Goal: Check status: Check status

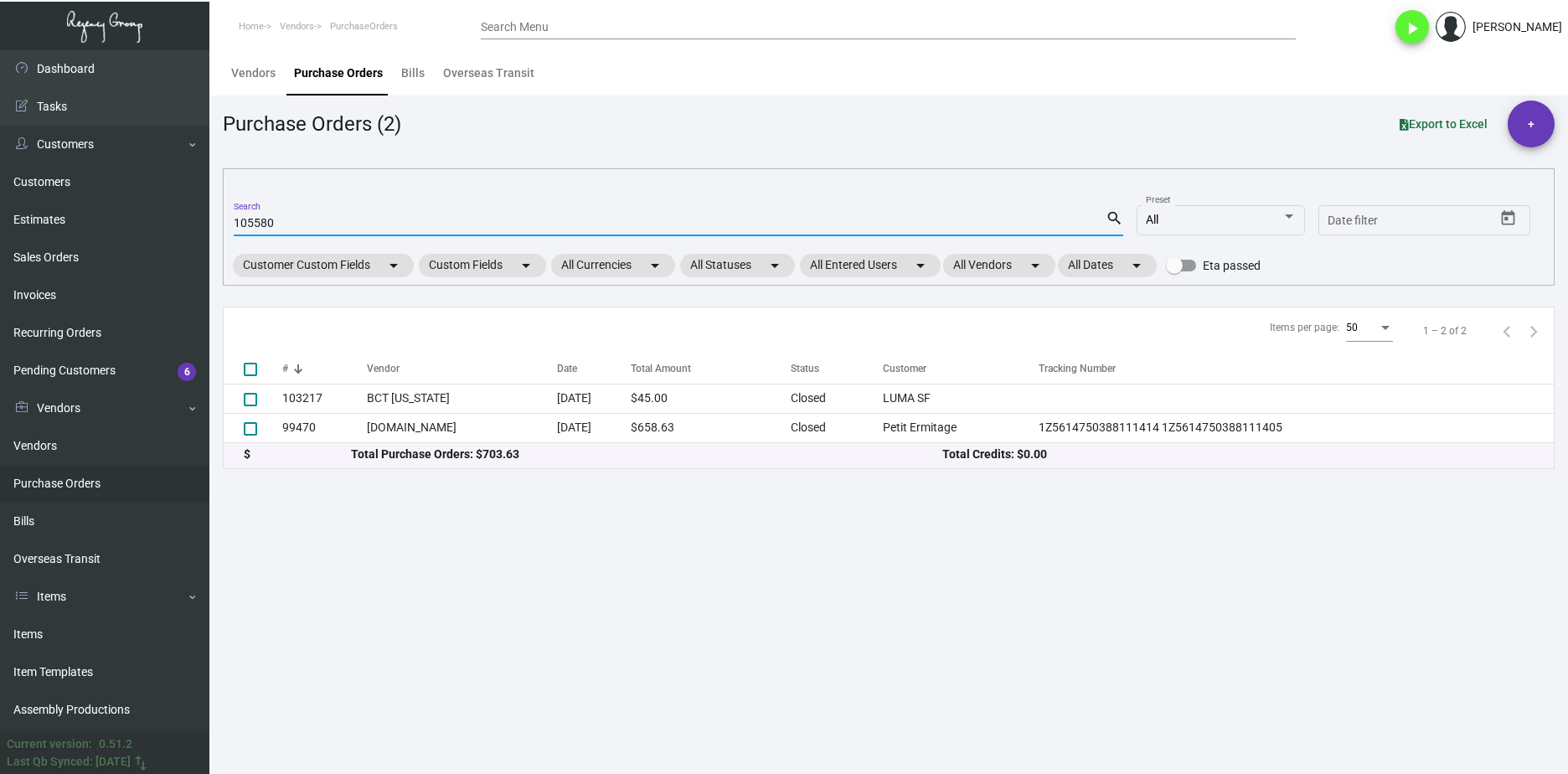
type input "105580"
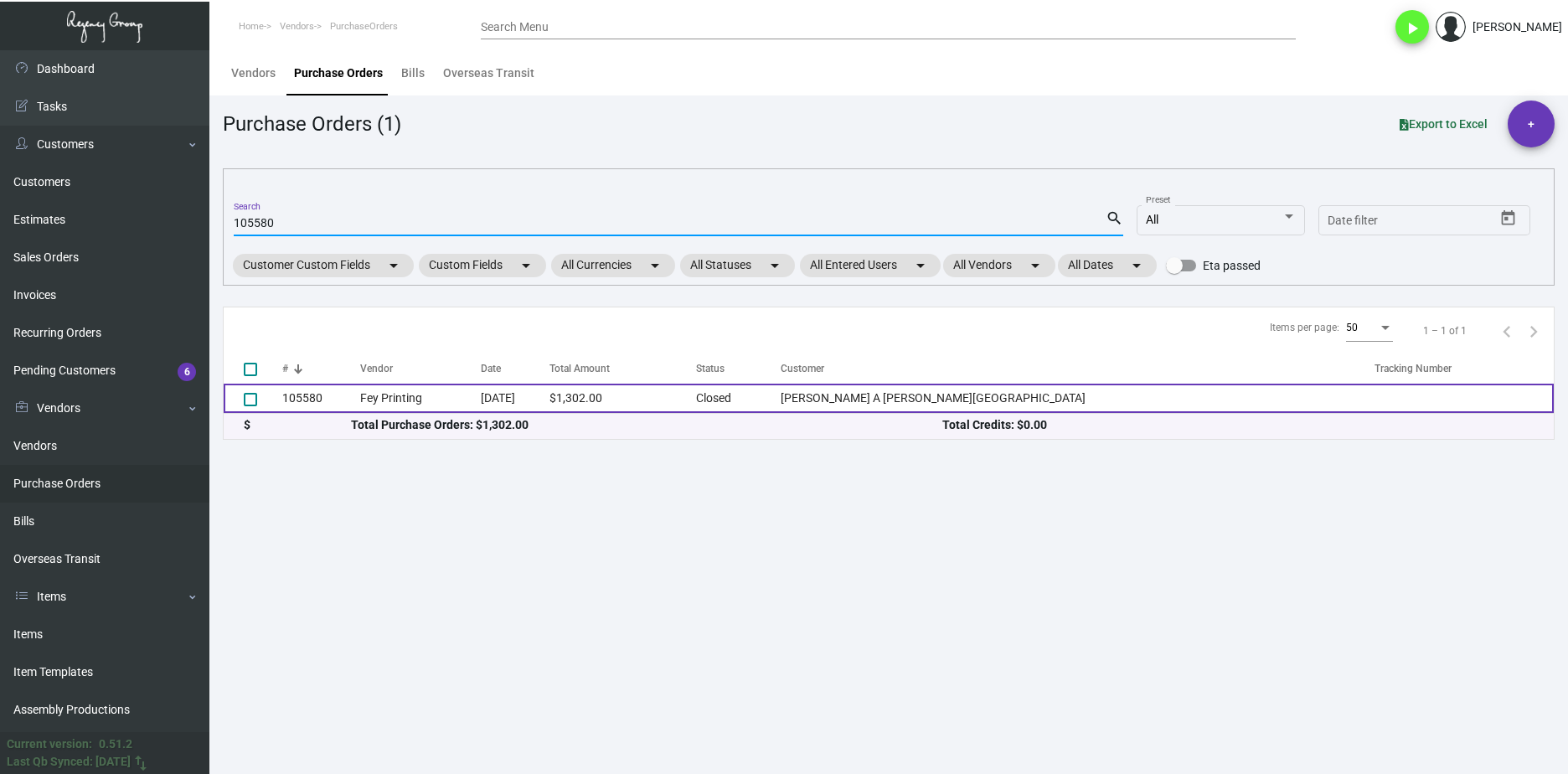
click at [290, 409] on td "105580" at bounding box center [322, 398] width 78 height 30
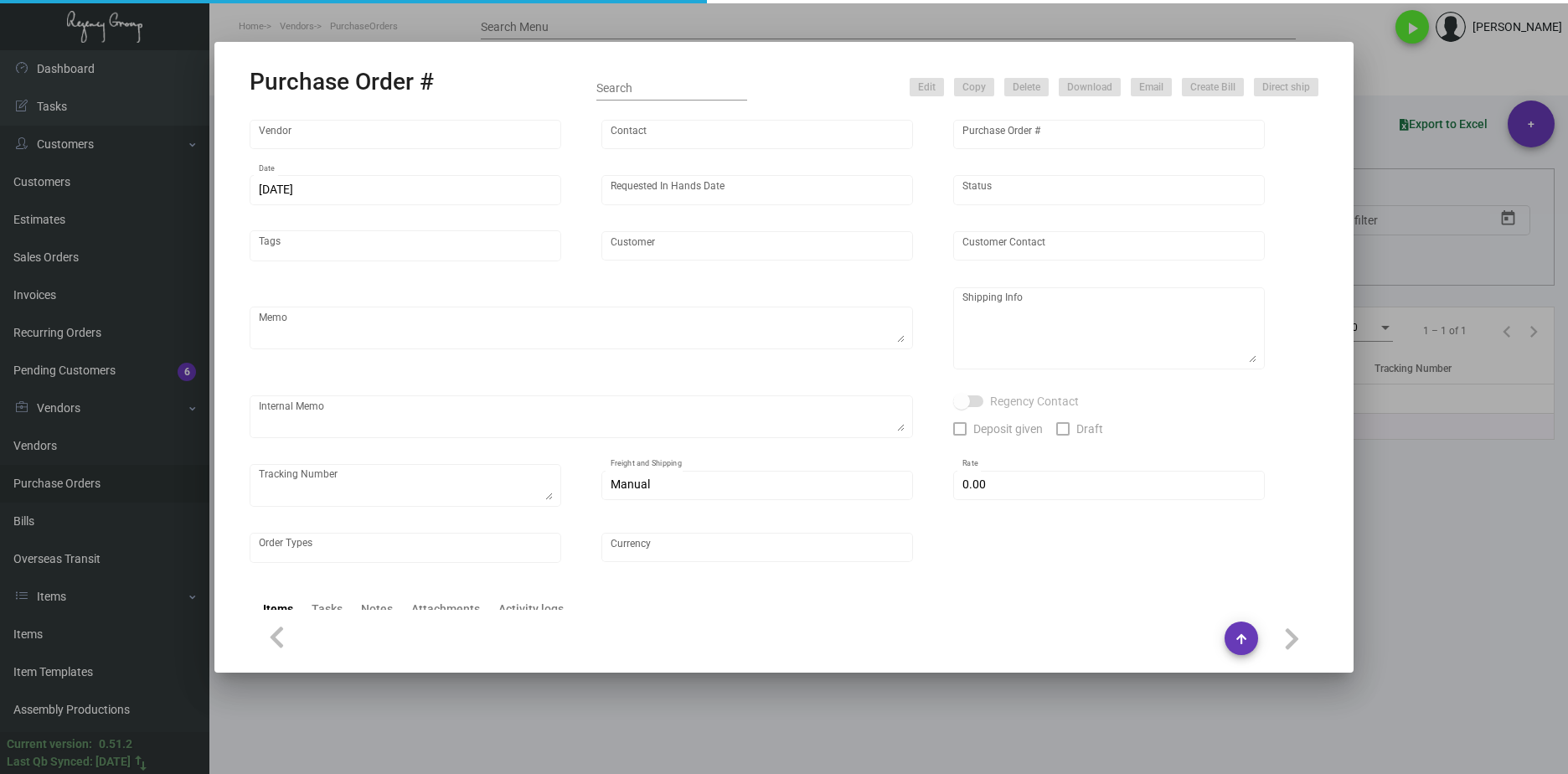
type input "Fey Printing"
type input "[PERSON_NAME]"
type input "105580"
type input "[DATE]"
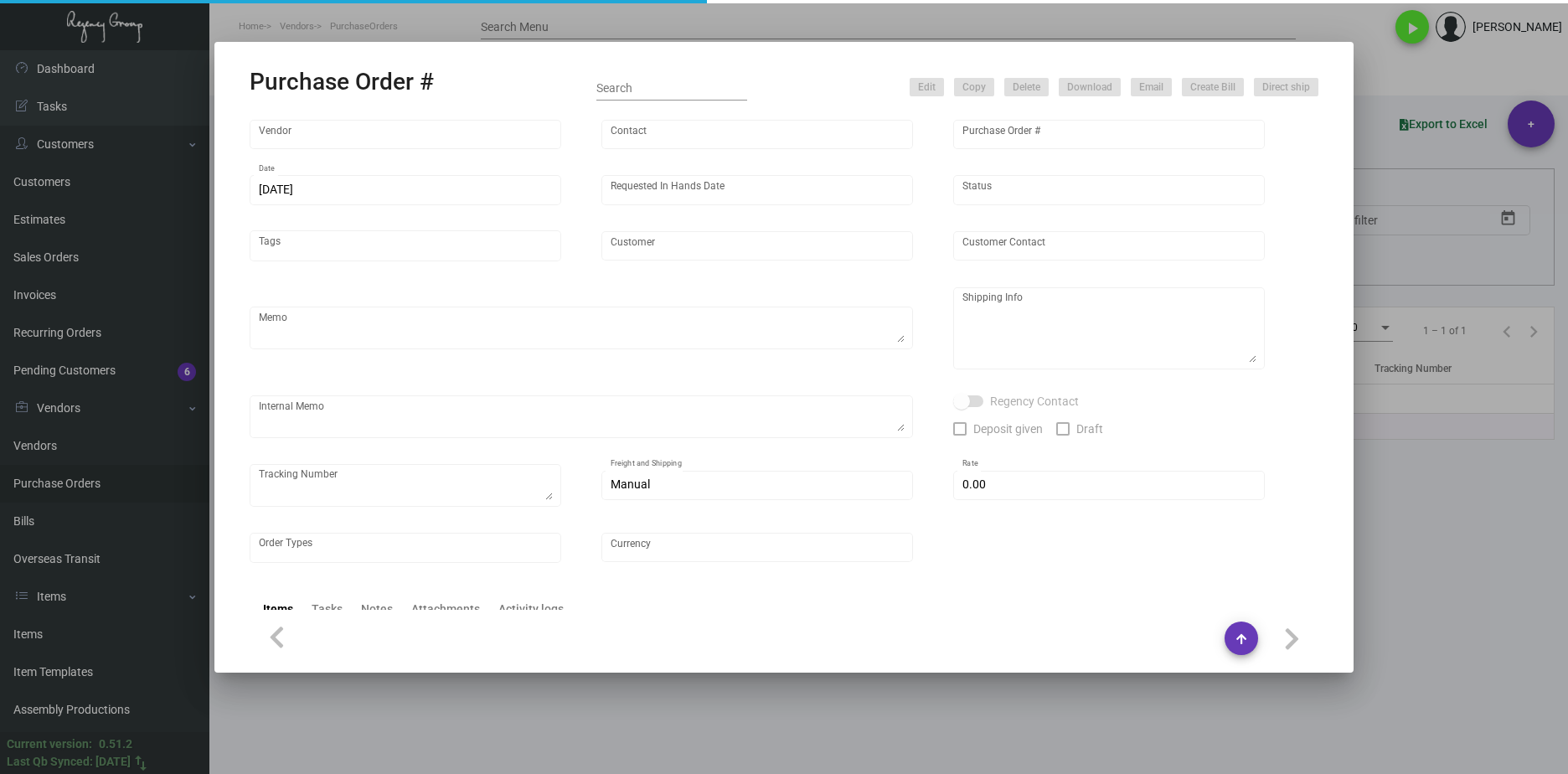
type input "[PERSON_NAME] A [PERSON_NAME][GEOGRAPHIC_DATA]"
type textarea ""Please send proof for approval to [EMAIL_ADDRESS][DOMAIN_NAME] with me cc'ed. …"
type textarea "NJ Warehouse Regency Group NJ – [PERSON_NAME] [STREET_ADDRESS]"
type textarea "[DATE] Shipped from Vendor by UPS Ground TK#1Z1AY2760390704288 Cost $28.42 to […"
type input "$ 0.00"
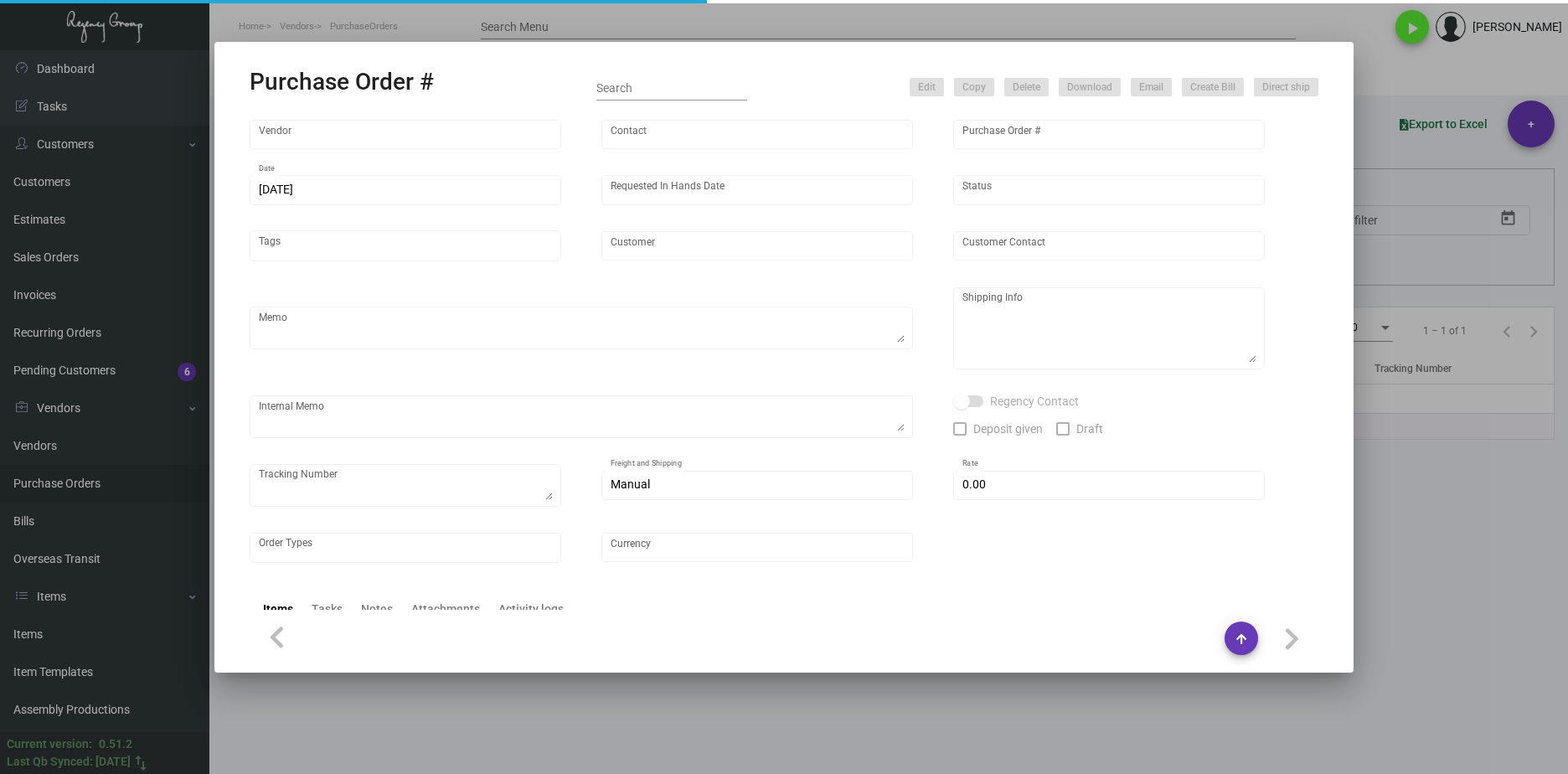
type input "United States Dollar $"
